Goal: Task Accomplishment & Management: Complete application form

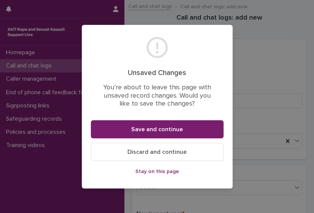
click at [159, 153] on span "Discard and continue" at bounding box center [156, 152] width 59 height 6
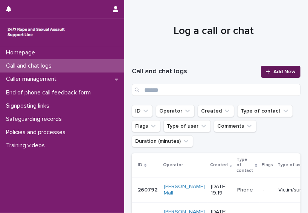
click at [266, 72] on icon at bounding box center [268, 71] width 5 height 5
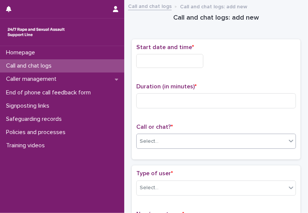
click at [193, 145] on div "Select..." at bounding box center [212, 141] width 150 height 12
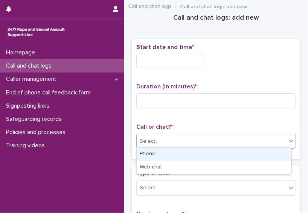
click at [184, 153] on div "Phone" at bounding box center [214, 153] width 154 height 13
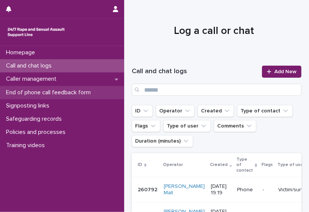
click at [70, 96] on div "End of phone call feedback form" at bounding box center [62, 92] width 124 height 13
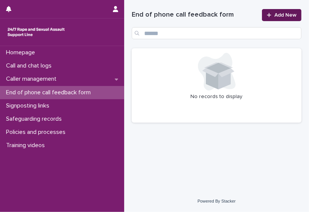
click at [271, 18] on link "Add New" at bounding box center [282, 15] width 40 height 12
